Goal: Task Accomplishment & Management: Use online tool/utility

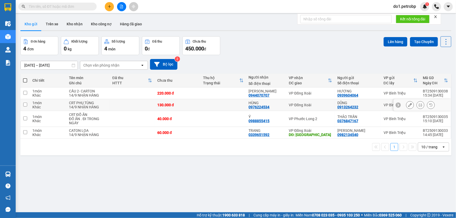
click at [293, 109] on td "VP Đồng Xoài" at bounding box center [310, 105] width 49 height 12
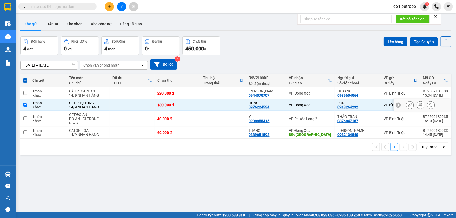
click at [303, 109] on td "VP Đồng Xoài" at bounding box center [310, 105] width 49 height 12
checkbox input "false"
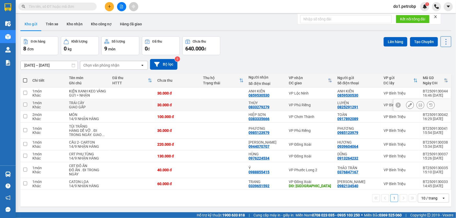
click at [237, 101] on td at bounding box center [224, 105] width 46 height 12
checkbox input "true"
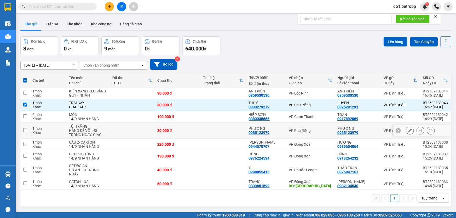
click at [266, 128] on div "PHƯƠNG" at bounding box center [266, 129] width 35 height 4
checkbox input "true"
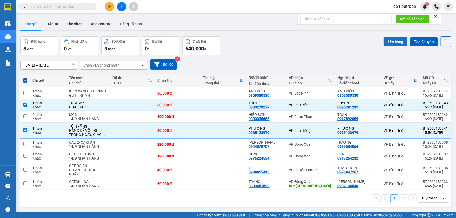
click at [398, 40] on button "Lên hàng" at bounding box center [396, 41] width 24 height 9
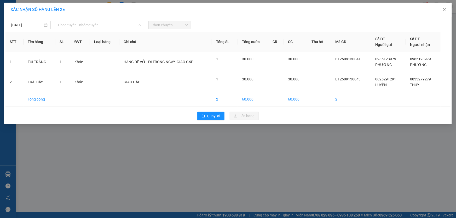
click at [88, 27] on span "Chọn tuyến - nhóm tuyến" at bounding box center [99, 25] width 83 height 8
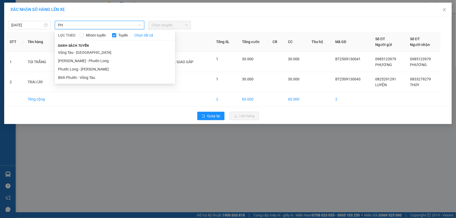
type input "P"
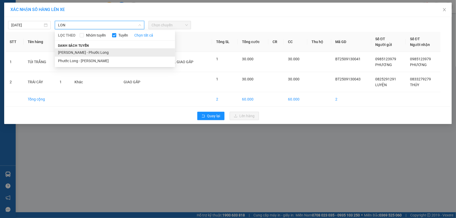
type input "LON"
click at [99, 52] on li "[PERSON_NAME] - Phước Long" at bounding box center [115, 52] width 120 height 8
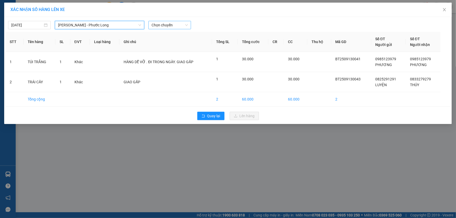
click at [173, 27] on span "Chọn chuyến" at bounding box center [170, 25] width 36 height 8
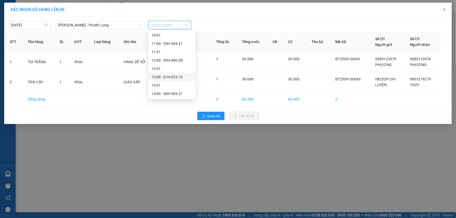
scroll to position [190, 0]
click at [171, 88] on div "16:00 - 61H-048.96" at bounding box center [172, 88] width 41 height 6
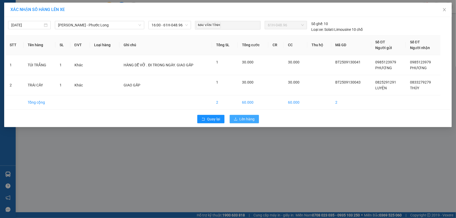
click at [242, 120] on span "Lên hàng" at bounding box center [247, 119] width 15 height 6
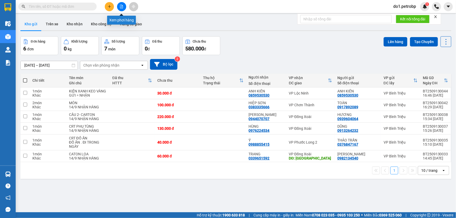
click at [125, 7] on button at bounding box center [121, 6] width 9 height 9
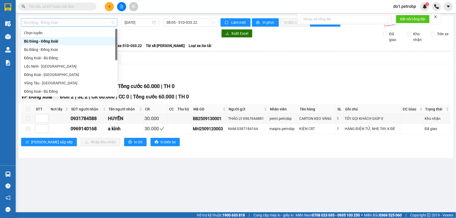
click at [63, 20] on span "Bù Đăng - Đồng Xoài" at bounding box center [69, 23] width 90 height 8
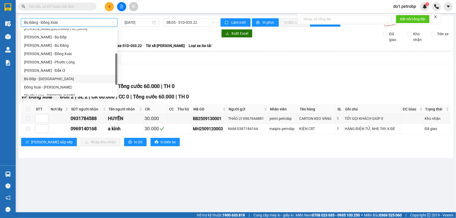
click at [208, 15] on main "Bù Đăng - Đồng Xoài Bù Đăng - [GEOGRAPHIC_DATA] [DATE] 08:05 - 51D-033.22 Làm m…" at bounding box center [228, 106] width 456 height 213
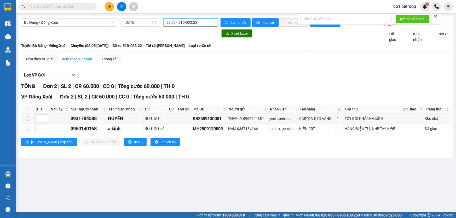
click at [201, 23] on span "08:05 - 51D-033.22" at bounding box center [191, 23] width 48 height 8
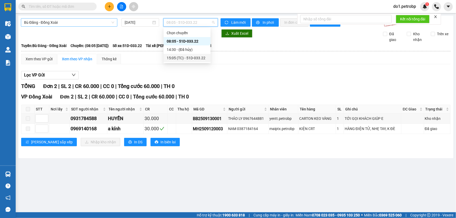
click at [110, 23] on span "Bù Đăng - Đồng Xoài" at bounding box center [69, 23] width 90 height 8
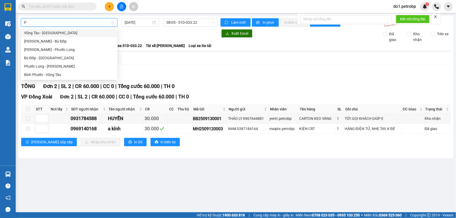
scroll to position [0, 0]
type input "P"
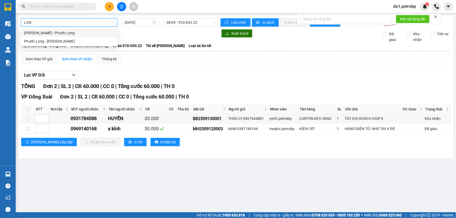
type input "LONG"
type input "[DATE]"
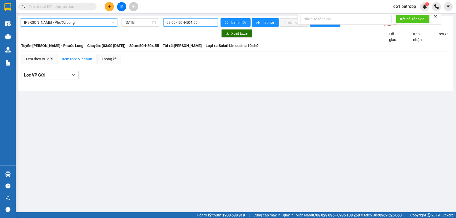
click at [185, 19] on span "03:00 - 50H-504.55" at bounding box center [191, 23] width 48 height 8
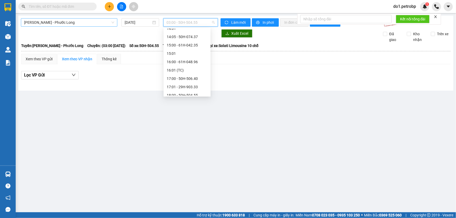
scroll to position [214, 0]
click at [192, 63] on div "16:00 - 61H-048.96" at bounding box center [187, 62] width 41 height 6
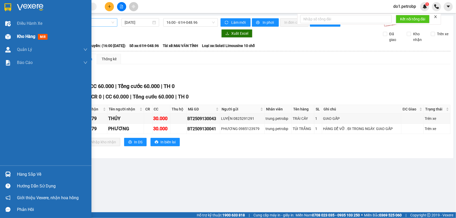
click at [13, 39] on div "Kho hàng mới" at bounding box center [46, 36] width 92 height 13
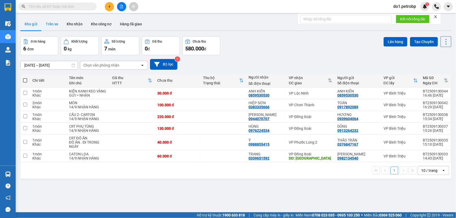
click at [50, 21] on button "Trên xe" at bounding box center [52, 24] width 21 height 13
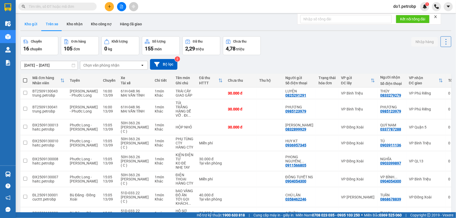
click at [33, 24] on button "Kho gửi" at bounding box center [30, 24] width 21 height 13
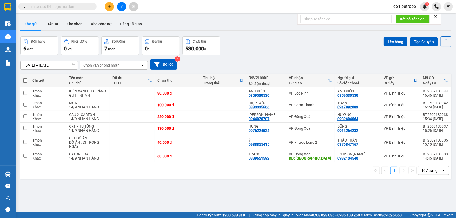
click at [33, 24] on button "Kho gửi" at bounding box center [30, 24] width 21 height 13
click at [46, 22] on button "Trên xe" at bounding box center [52, 24] width 21 height 13
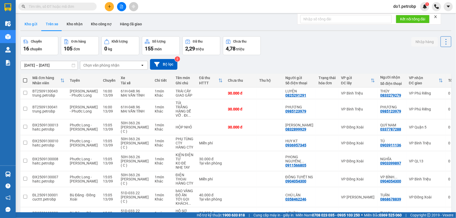
click at [31, 24] on button "Kho gửi" at bounding box center [30, 24] width 21 height 13
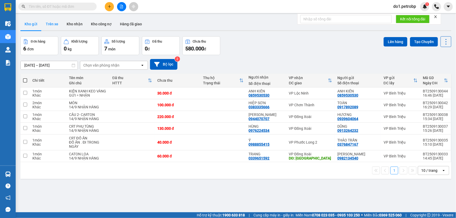
click at [51, 27] on button "Trên xe" at bounding box center [52, 24] width 21 height 13
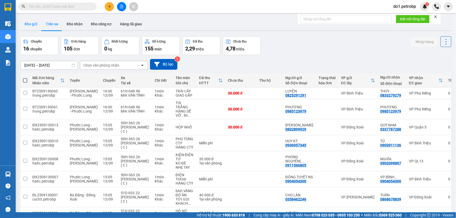
click at [26, 26] on button "Kho gửi" at bounding box center [30, 24] width 21 height 13
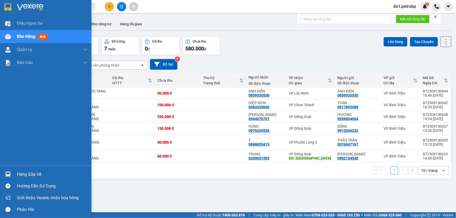
click at [15, 174] on div "Hàng sắp về" at bounding box center [46, 175] width 92 height 12
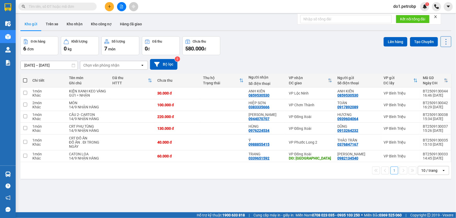
click at [293, 175] on section "Kết quả tìm kiếm ( 0 ) Bộ lọc No Data do1.petrobp 1 Điều hành xe Kho hàng mới Q…" at bounding box center [228, 109] width 456 height 218
click at [45, 21] on button "Trên xe" at bounding box center [52, 24] width 21 height 13
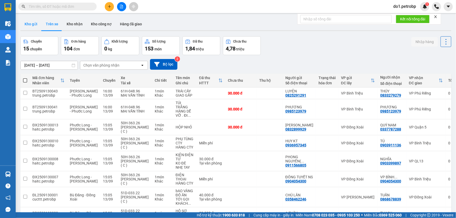
click at [29, 21] on button "Kho gửi" at bounding box center [30, 24] width 21 height 13
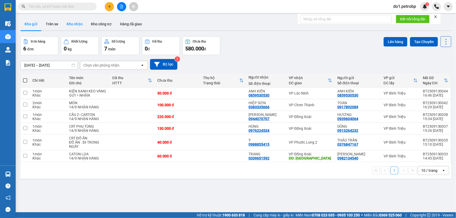
click at [77, 23] on button "Kho nhận" at bounding box center [75, 24] width 24 height 13
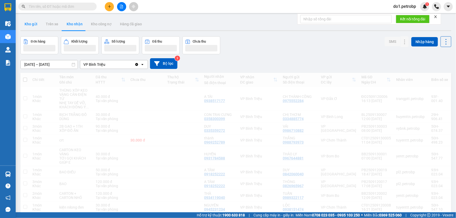
click at [32, 25] on button "Kho gửi" at bounding box center [30, 24] width 21 height 13
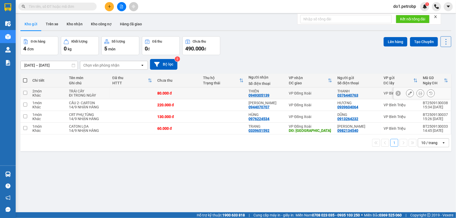
click at [299, 89] on td "VP Đồng Xoài" at bounding box center [310, 94] width 49 height 12
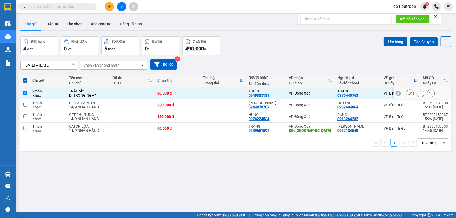
click at [299, 89] on td "VP Đồng Xoài" at bounding box center [310, 94] width 49 height 12
click at [220, 92] on td at bounding box center [224, 94] width 46 height 12
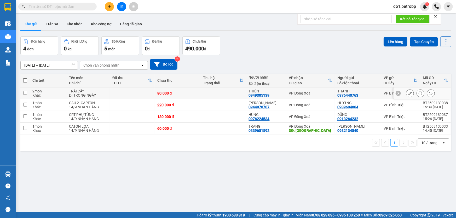
click at [210, 99] on td at bounding box center [224, 94] width 46 height 12
checkbox input "true"
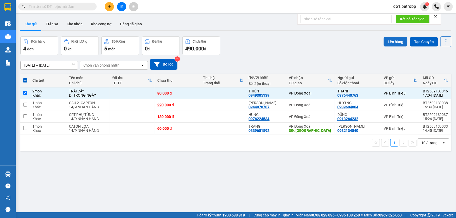
click at [395, 41] on button "Lên hàng" at bounding box center [396, 41] width 24 height 9
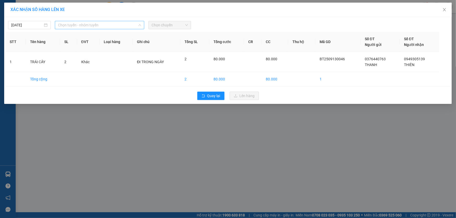
click at [76, 29] on span "Chọn tuyến - nhóm tuyến" at bounding box center [99, 25] width 83 height 8
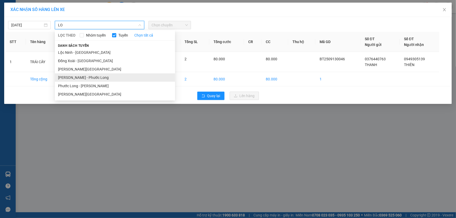
type input "LO"
click at [92, 78] on li "[PERSON_NAME] - Phước Long" at bounding box center [115, 77] width 120 height 8
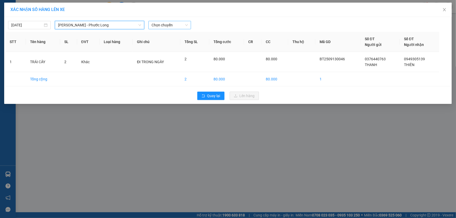
click at [172, 25] on span "Chọn chuyến" at bounding box center [170, 25] width 36 height 8
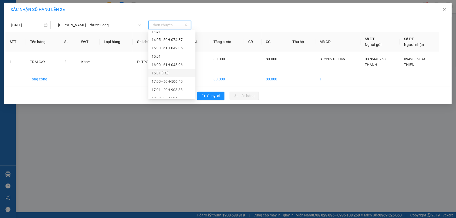
scroll to position [214, 0]
click at [176, 63] on div "16:00 - 61H-048.96" at bounding box center [172, 64] width 41 height 6
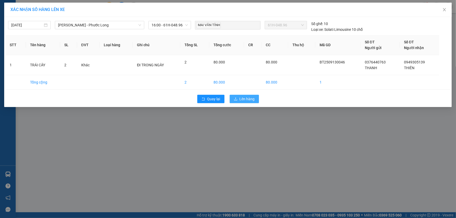
click at [244, 98] on span "Lên hàng" at bounding box center [247, 99] width 15 height 6
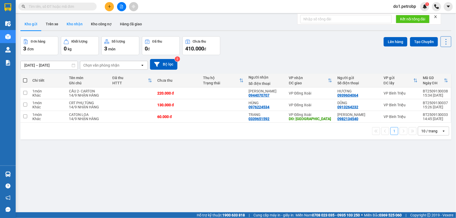
click at [75, 25] on button "Kho nhận" at bounding box center [75, 24] width 24 height 13
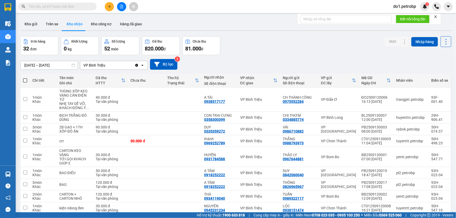
click at [61, 10] on span at bounding box center [57, 7] width 78 height 8
click at [60, 7] on input "text" at bounding box center [60, 7] width 62 height 6
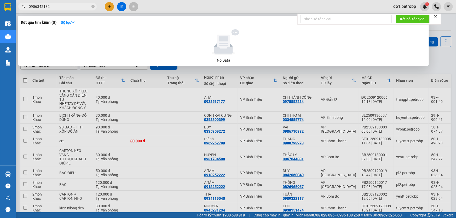
type input "0906342132"
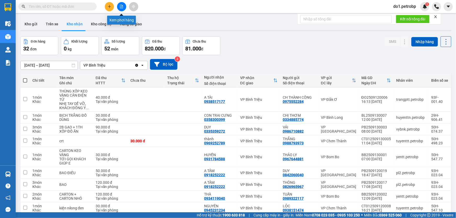
click at [124, 7] on button at bounding box center [121, 6] width 9 height 9
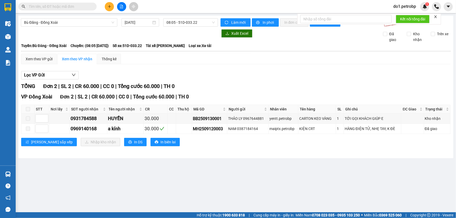
click at [124, 4] on button at bounding box center [121, 6] width 9 height 9
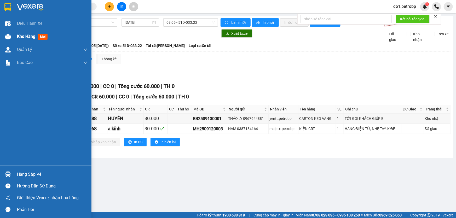
click at [0, 38] on div "Kho hàng mới" at bounding box center [46, 36] width 92 height 13
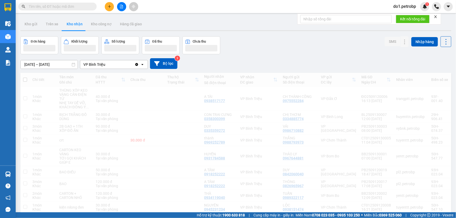
click at [118, 8] on button at bounding box center [121, 6] width 9 height 9
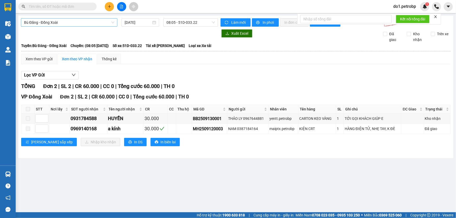
click at [39, 24] on span "Bù Đăng - Đồng Xoài" at bounding box center [69, 23] width 90 height 8
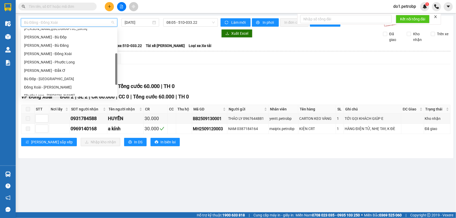
scroll to position [109, 0]
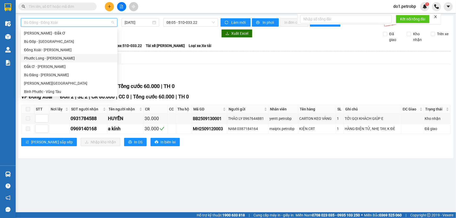
click at [54, 10] on span at bounding box center [57, 7] width 78 height 8
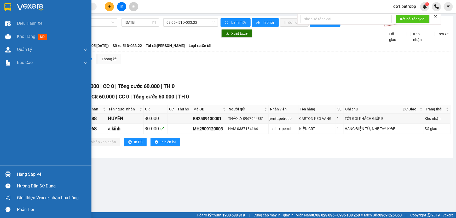
drag, startPoint x: 15, startPoint y: 35, endPoint x: 83, endPoint y: 1, distance: 76.0
click at [15, 35] on div "Kho hàng mới" at bounding box center [46, 36] width 92 height 13
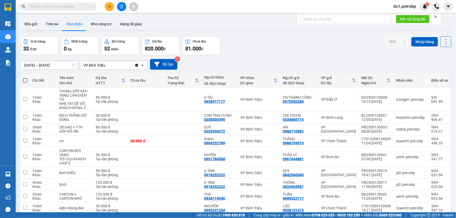
click at [83, 7] on input "text" at bounding box center [60, 7] width 62 height 6
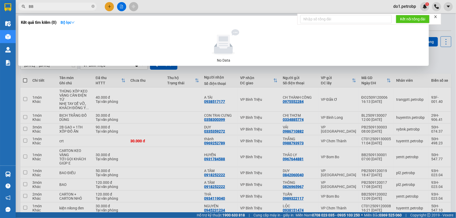
type input "B"
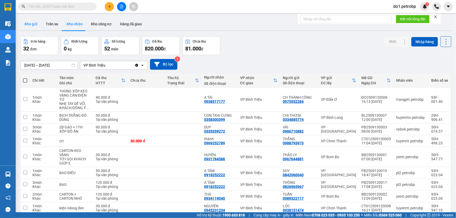
click at [34, 25] on button "Kho gửi" at bounding box center [30, 24] width 21 height 13
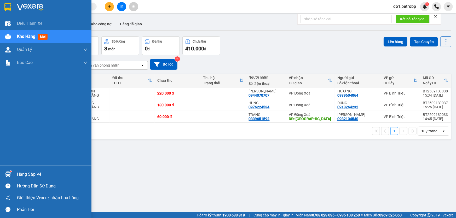
click at [12, 175] on div at bounding box center [7, 174] width 9 height 9
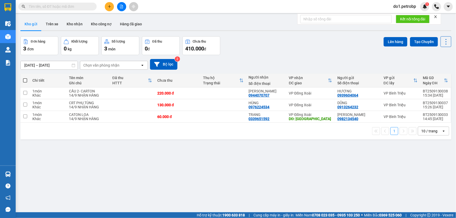
click at [285, 167] on section "Kết quả tìm kiếm ( 0 ) Bộ lọc No Data do1.petrobp 1 Điều hành xe Kho hàng mới Q…" at bounding box center [228, 109] width 456 height 218
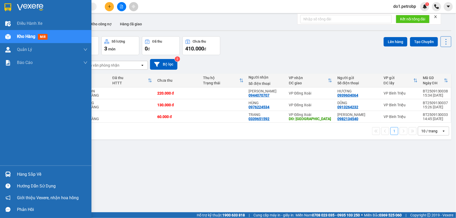
click at [0, 175] on div "Hàng sắp về" at bounding box center [46, 175] width 92 height 12
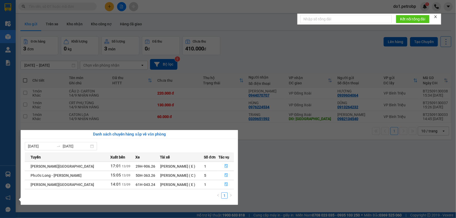
click at [236, 53] on section "Kết quả tìm kiếm ( 0 ) Bộ lọc No Data do1.petrobp 1 Điều hành xe Kho hàng mới Q…" at bounding box center [228, 109] width 456 height 218
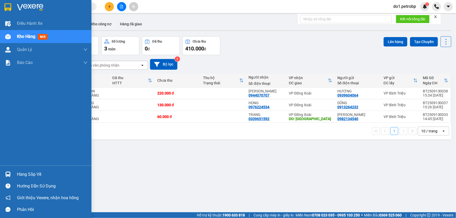
click at [2, 173] on div "Hàng sắp về" at bounding box center [46, 175] width 92 height 12
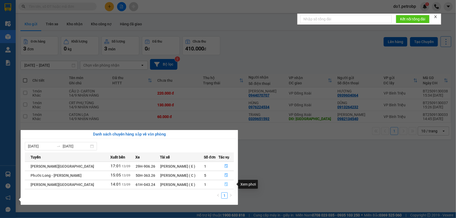
click at [222, 185] on button "button" at bounding box center [226, 185] width 15 height 8
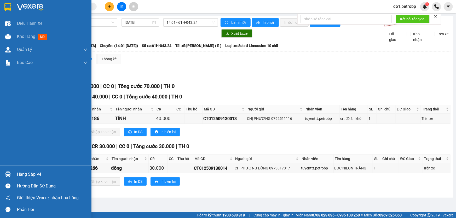
click at [0, 170] on div "Hàng sắp về" at bounding box center [46, 175] width 92 height 12
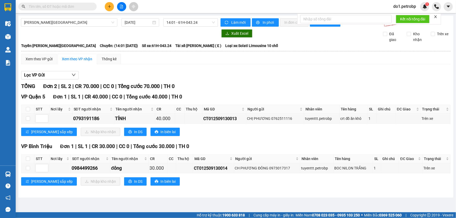
click at [365, 143] on section "Kết quả tìm kiếm ( 0 ) Bộ lọc No Data do1.petrobp 1 Điều hành xe Kho hàng mới Q…" at bounding box center [228, 109] width 456 height 218
click at [365, 143] on div "VP Bình Triệu Đơn 1 | SL 1 | CR 30.000 | CC 0 | Tổng cước 30.000 | TH 0" at bounding box center [236, 147] width 430 height 8
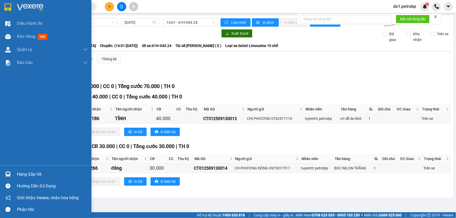
click at [30, 174] on div "Hàng sắp về" at bounding box center [52, 175] width 71 height 8
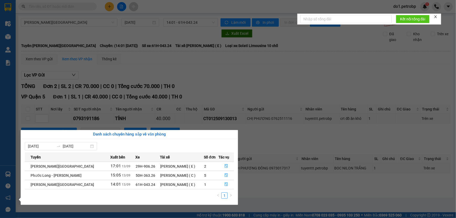
drag, startPoint x: 331, startPoint y: 127, endPoint x: 327, endPoint y: 128, distance: 4.2
click at [331, 128] on section "Kết quả tìm kiếm ( 0 ) Bộ lọc No Data do1.petrobp 1 Điều hành xe Kho hàng mới Q…" at bounding box center [228, 109] width 456 height 218
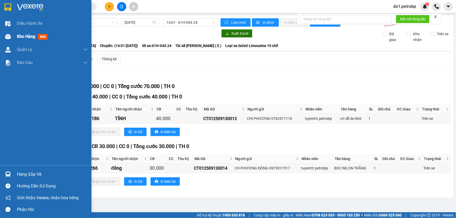
click at [0, 39] on div "Kho hàng mới" at bounding box center [46, 36] width 92 height 13
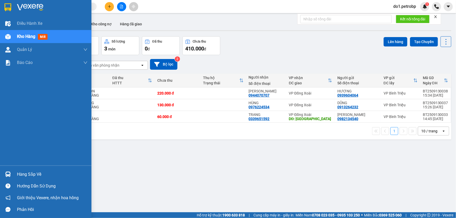
click at [0, 178] on div "Hàng sắp về" at bounding box center [46, 175] width 92 height 12
